Goal: Subscribe to service/newsletter

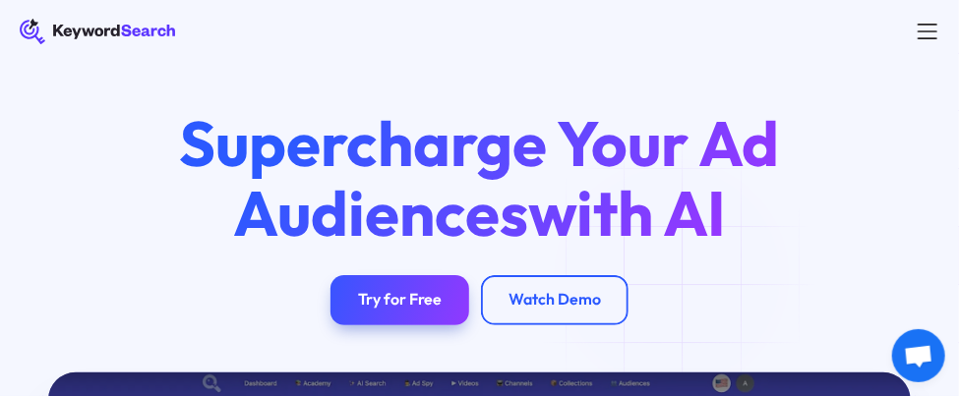
click at [316, 203] on h1 "Supercharge Your Ad Audiences with AI" at bounding box center [479, 178] width 705 height 138
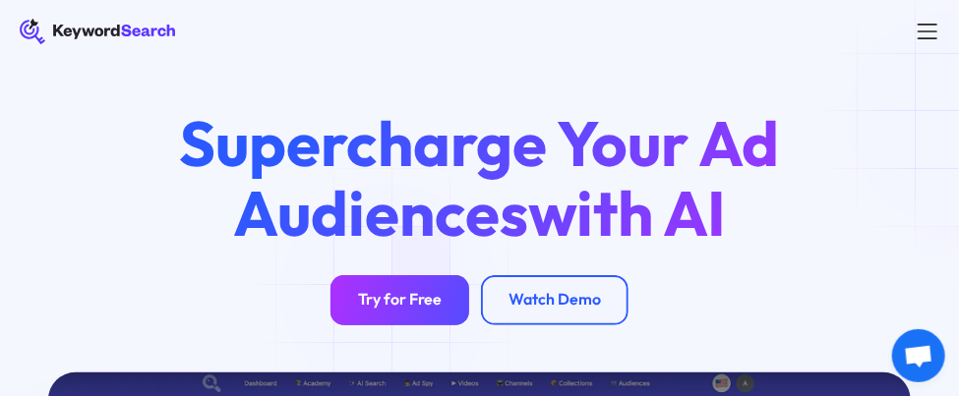
click at [393, 292] on div "Try for Free" at bounding box center [400, 300] width 84 height 20
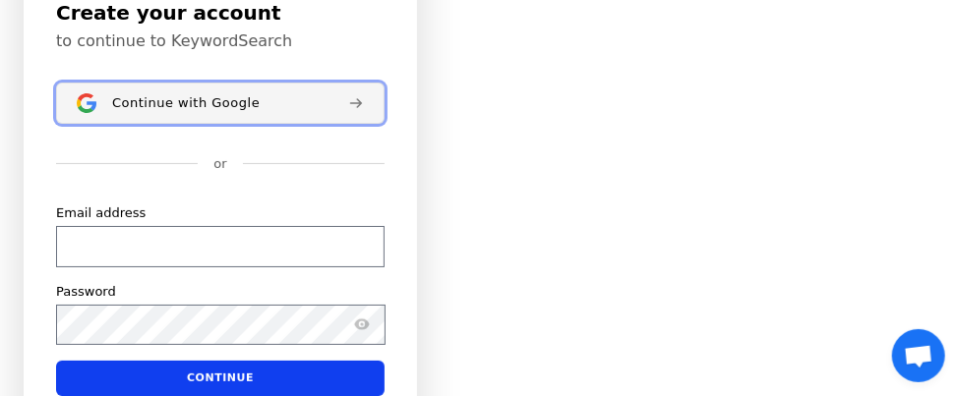
click at [175, 103] on span "Continue with Google" at bounding box center [185, 103] width 147 height 16
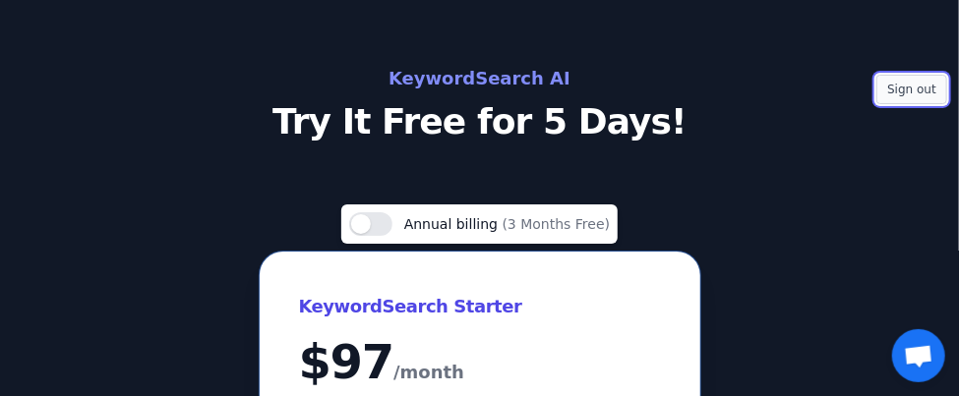
click at [898, 81] on button "Sign out" at bounding box center [911, 89] width 71 height 29
